Goal: Task Accomplishment & Management: Use online tool/utility

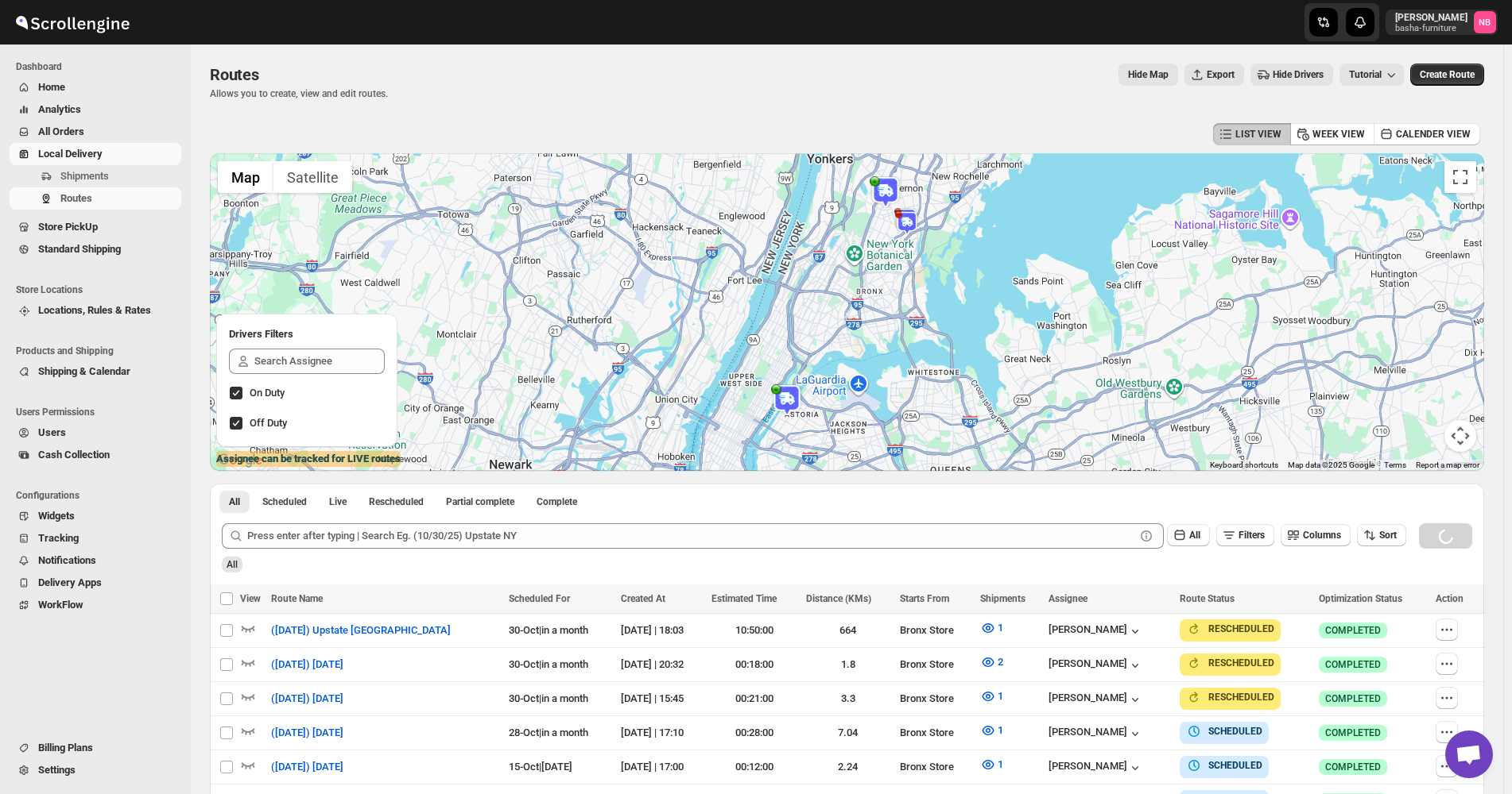
scroll to position [397, 0]
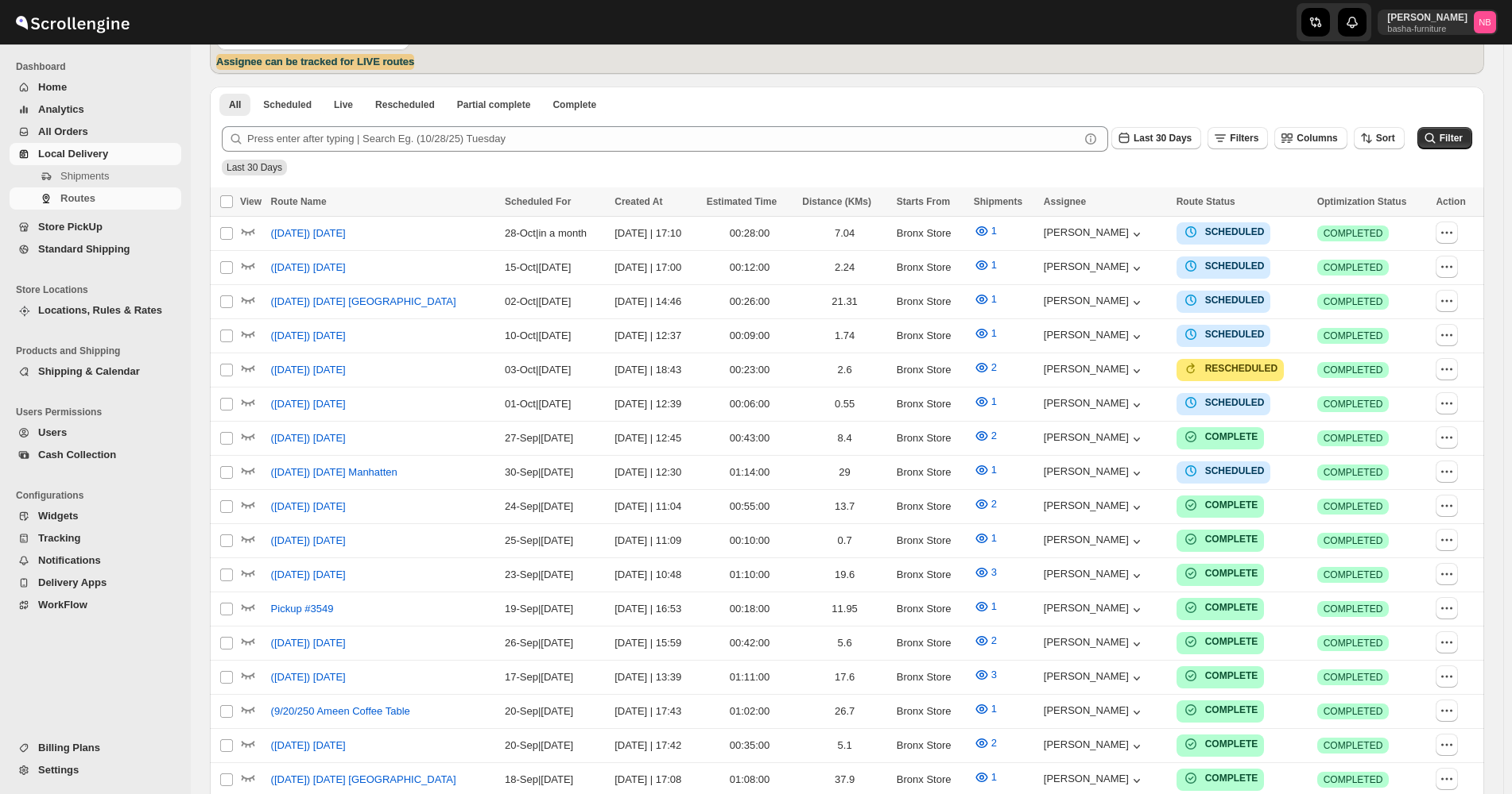
scroll to position [397, 0]
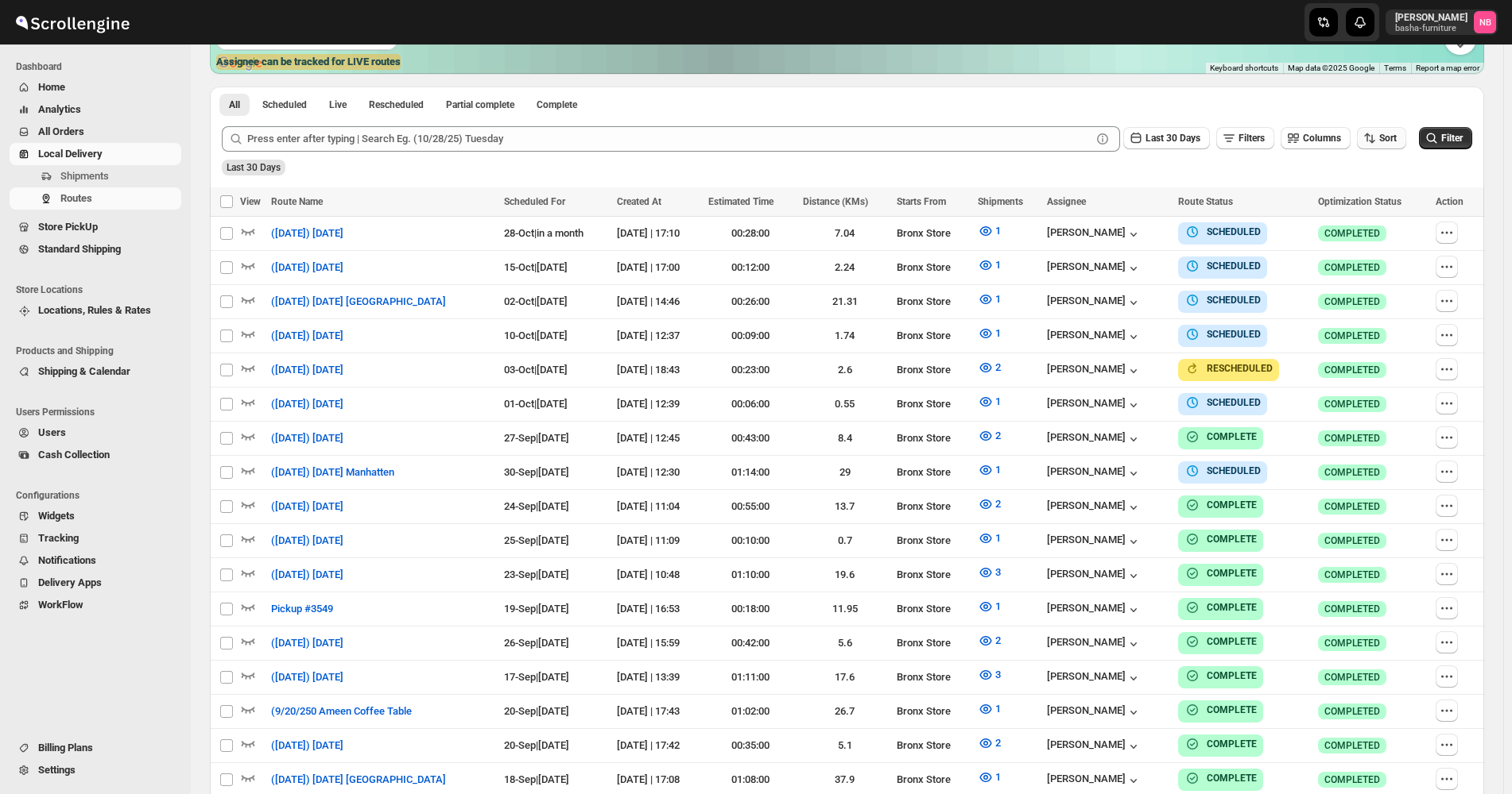
click at [1373, 129] on button "Sort" at bounding box center [1382, 138] width 50 height 22
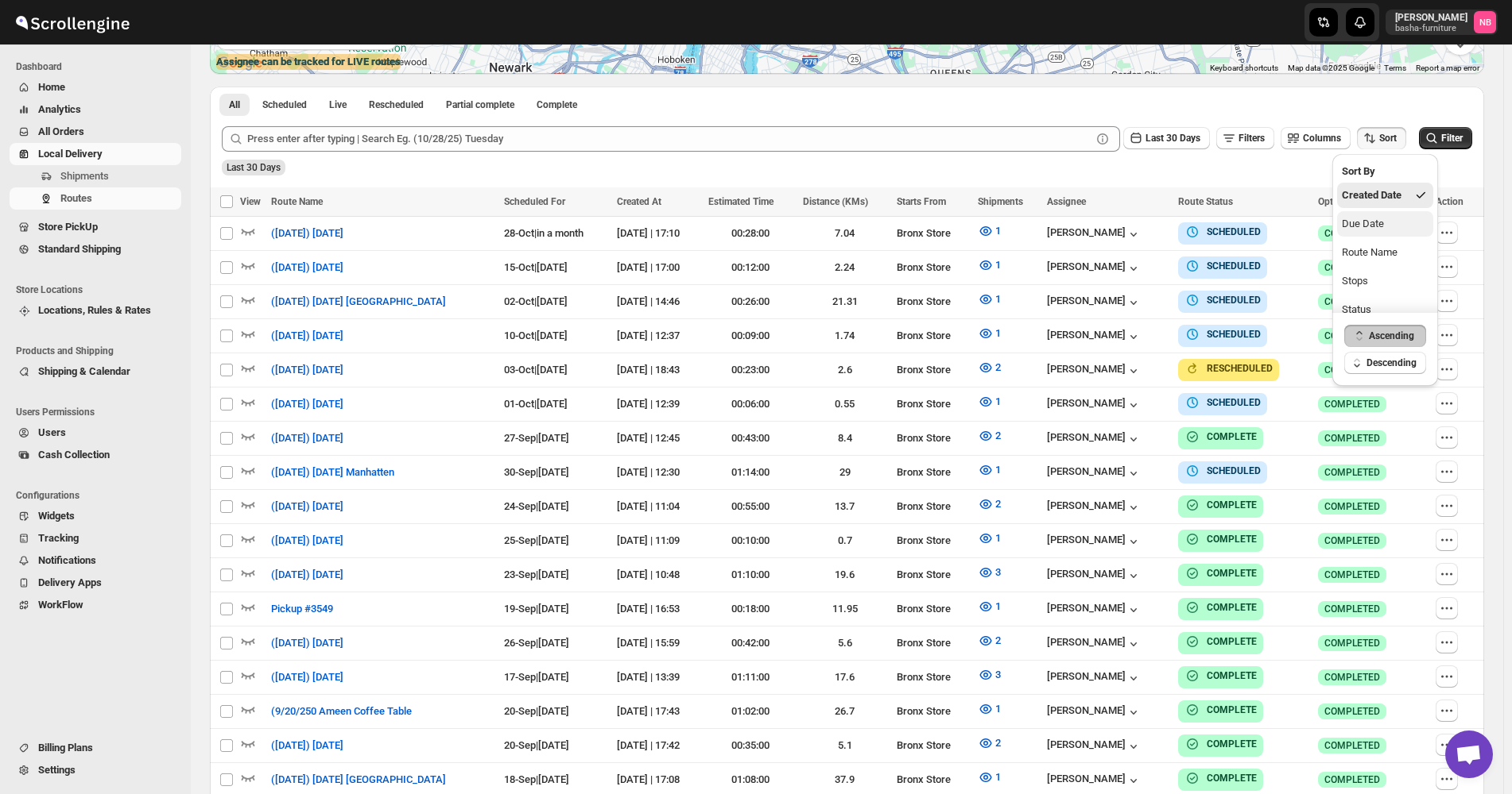
click at [1359, 226] on div "Due Date" at bounding box center [1362, 224] width 42 height 16
click at [1180, 143] on span "Last 30 Days" at bounding box center [1172, 138] width 55 height 11
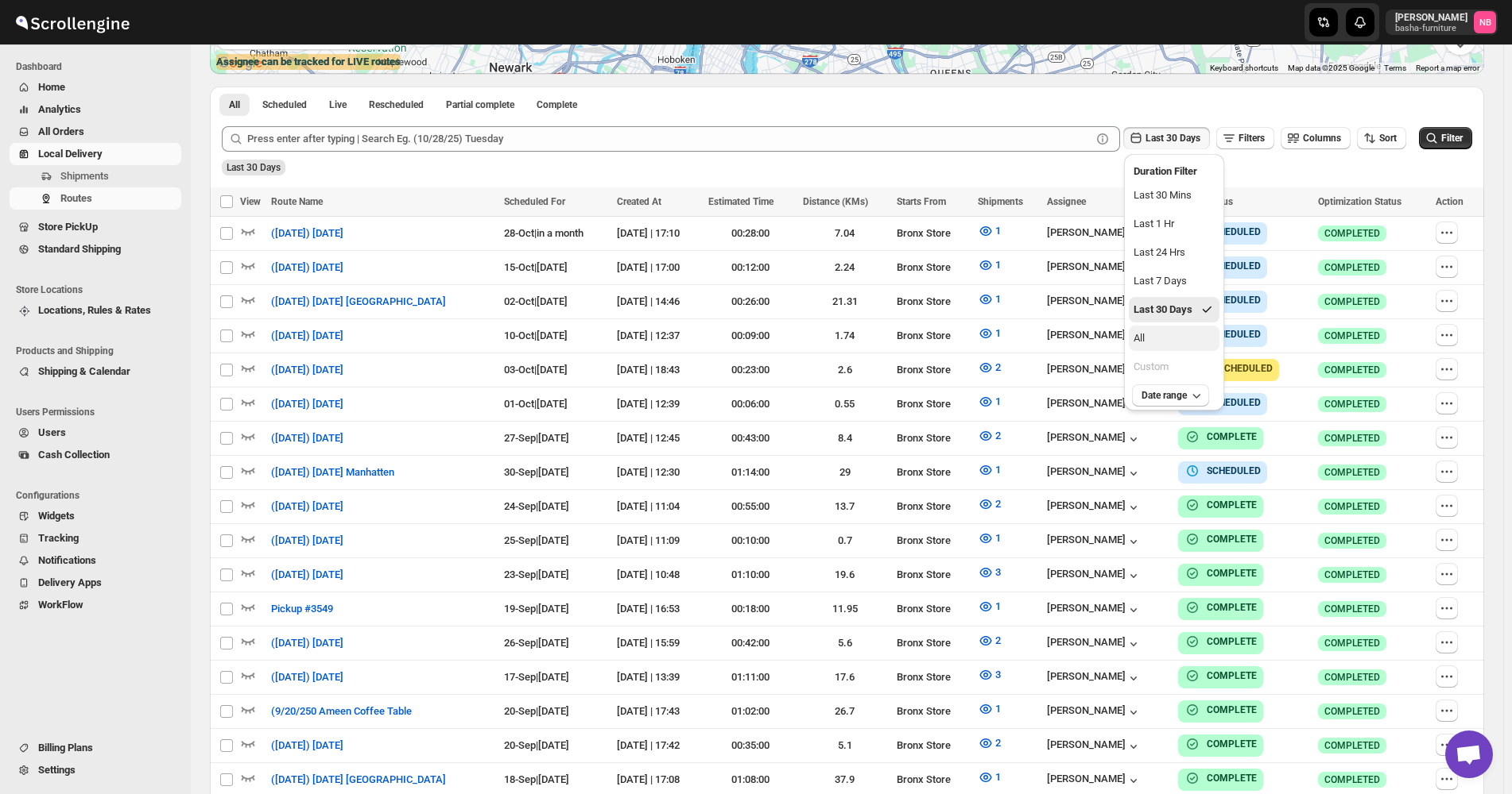
click at [1179, 348] on button "All" at bounding box center [1173, 339] width 90 height 26
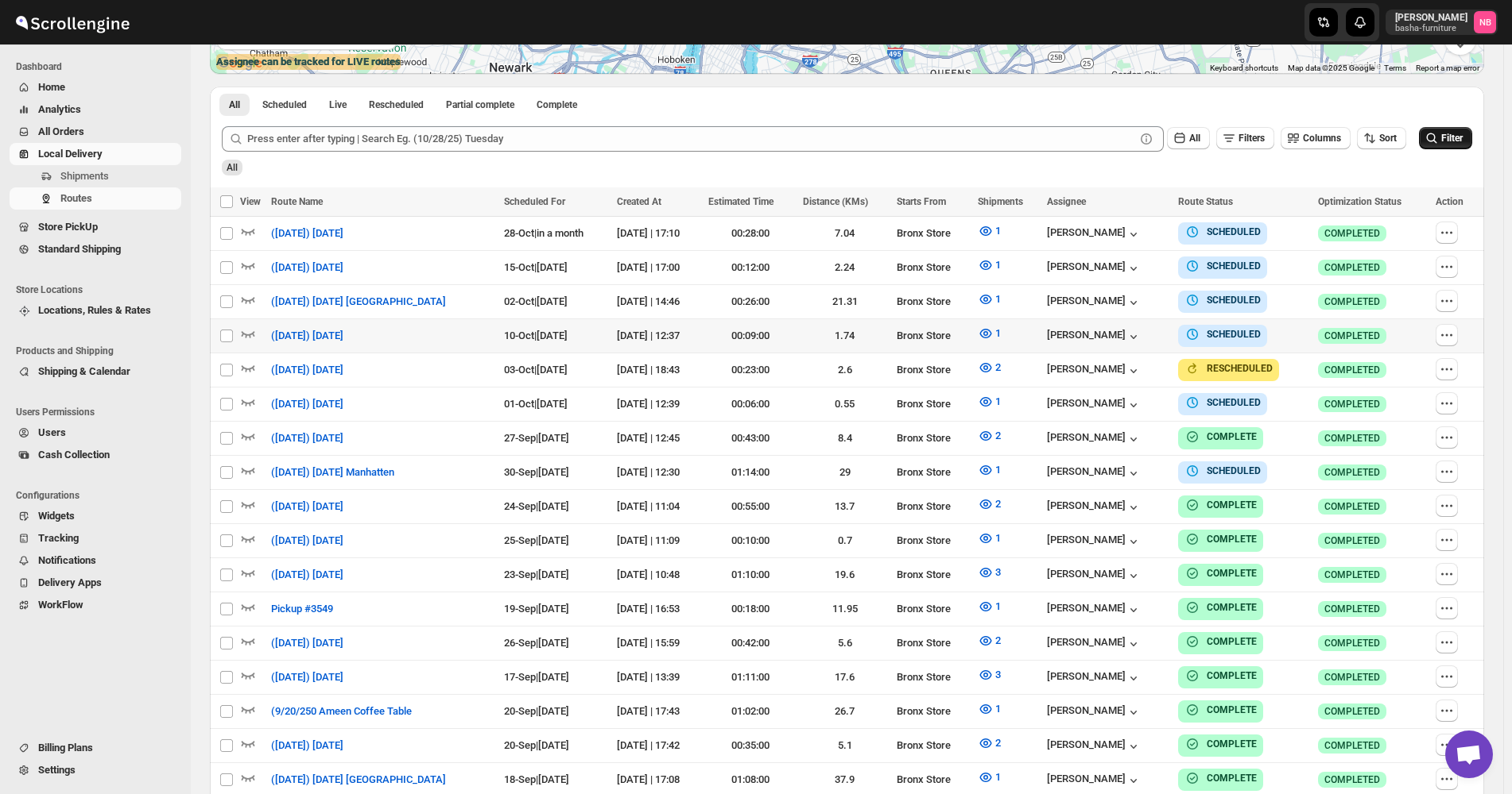
click at [1455, 139] on span "Filter" at bounding box center [1451, 138] width 22 height 11
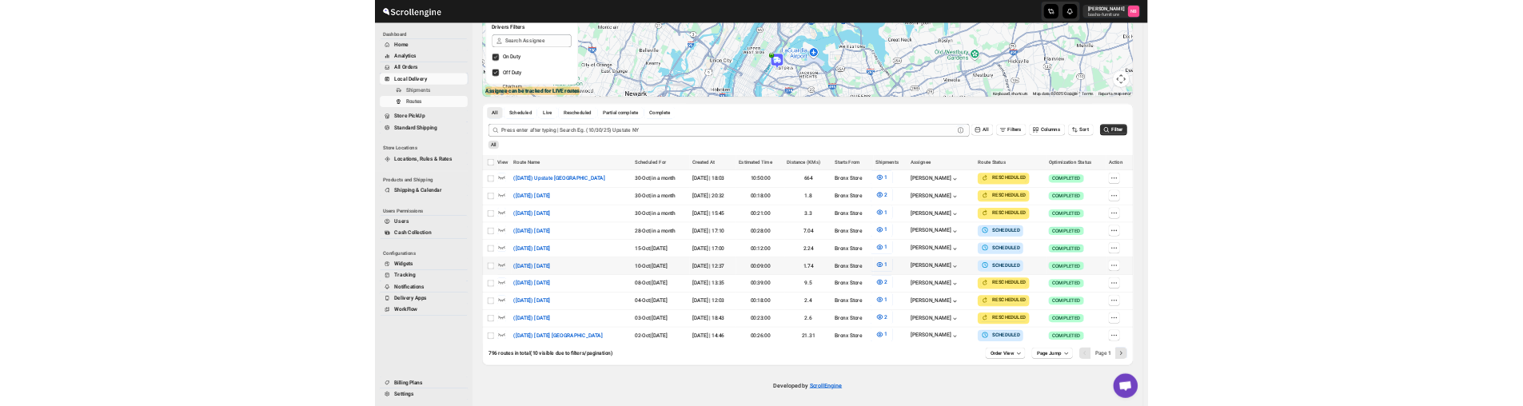
scroll to position [275, 0]
